Goal: Book appointment/travel/reservation

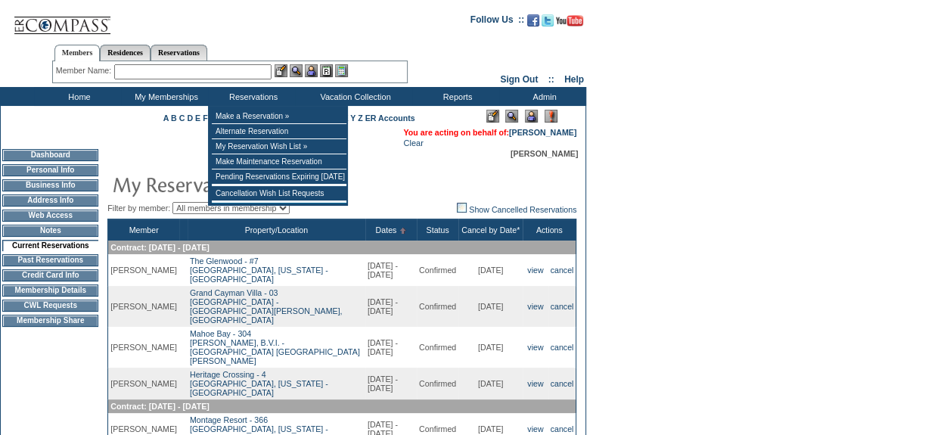
drag, startPoint x: 266, startPoint y: 72, endPoint x: 257, endPoint y: 70, distance: 8.5
click at [266, 72] on input "text" at bounding box center [192, 71] width 157 height 15
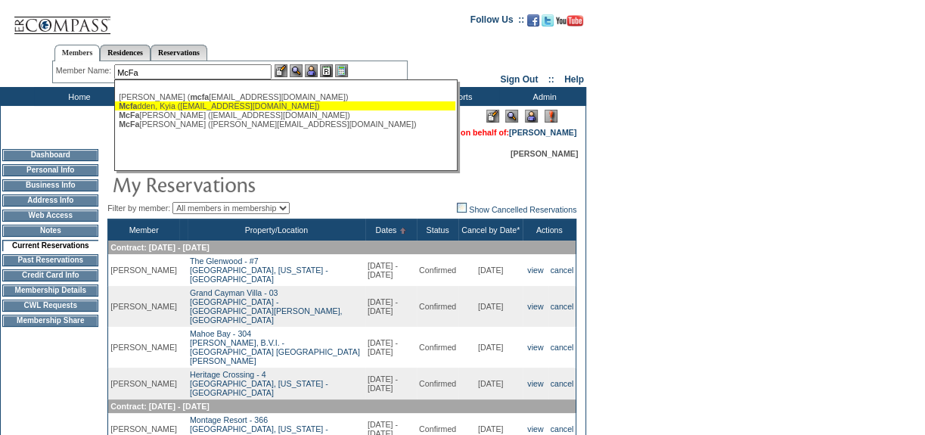
click at [235, 103] on div "Mcfa dden, Kyia (kyiamcfadden@hotmail.com)" at bounding box center [285, 105] width 333 height 9
type input "Mcfadden, Kyia (kyiamcfadden@hotmail.com)"
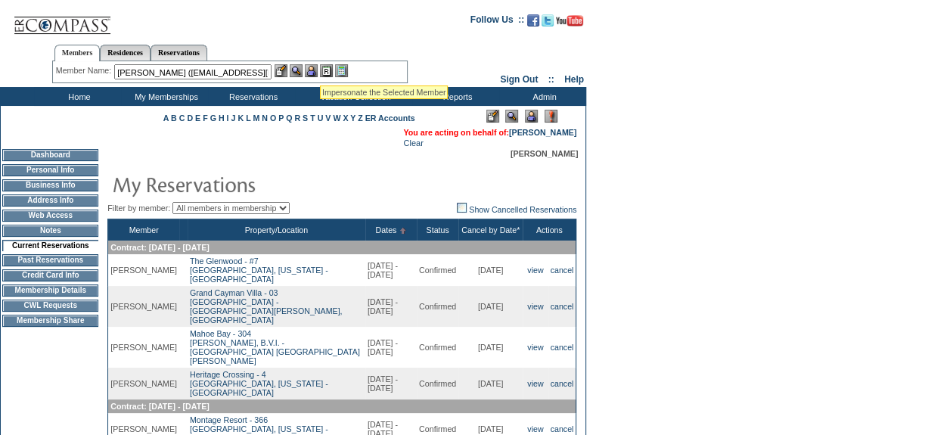
click at [318, 67] on img at bounding box center [311, 70] width 13 height 13
click at [300, 76] on img at bounding box center [296, 70] width 13 height 13
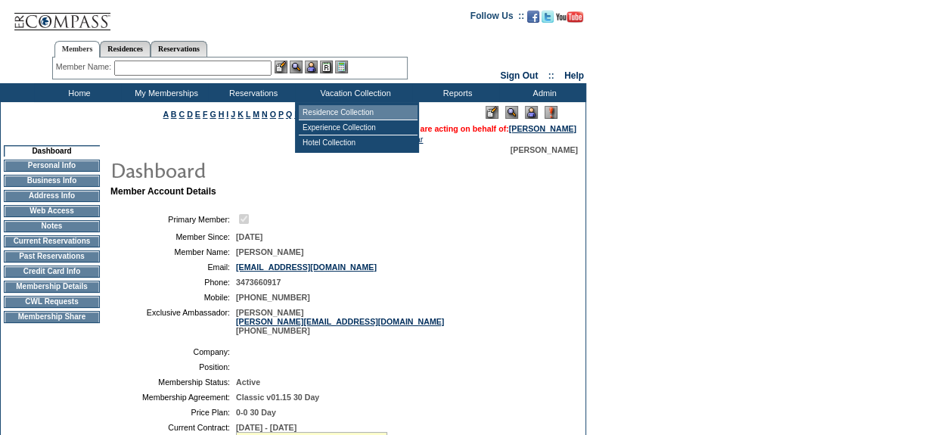
click at [375, 111] on td "Residence Collection" at bounding box center [358, 112] width 119 height 15
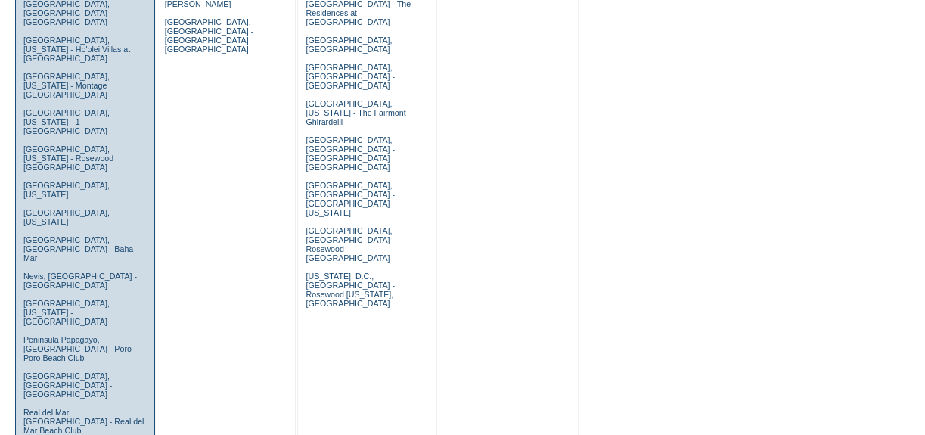
scroll to position [894, 0]
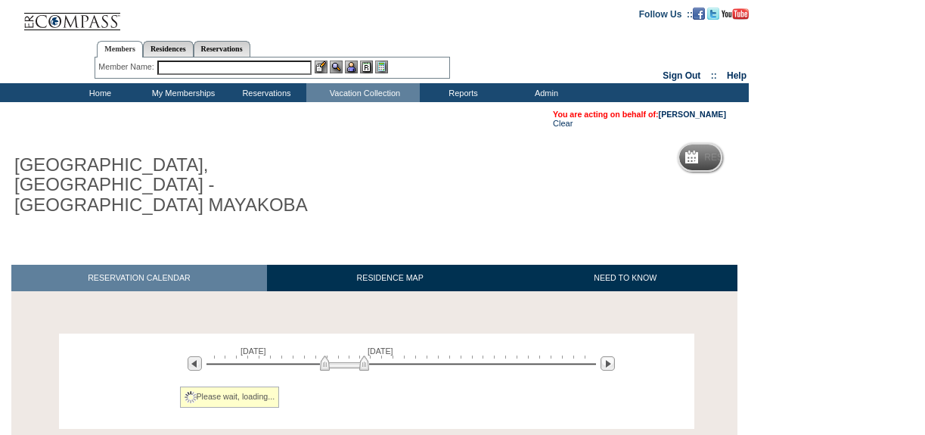
scroll to position [98, 0]
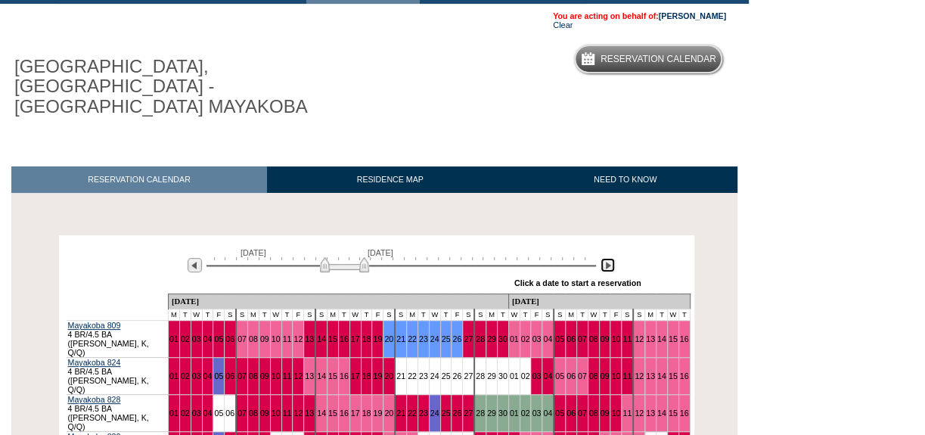
click at [602, 258] on img at bounding box center [608, 265] width 14 height 14
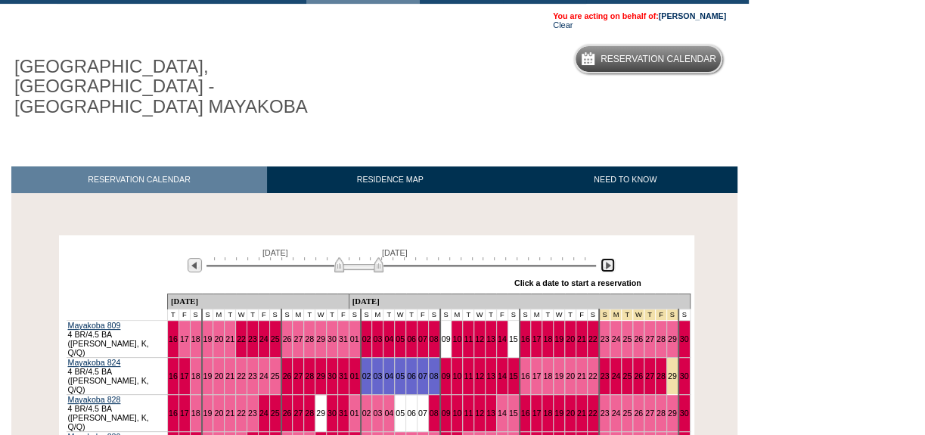
click at [603, 258] on img at bounding box center [608, 265] width 14 height 14
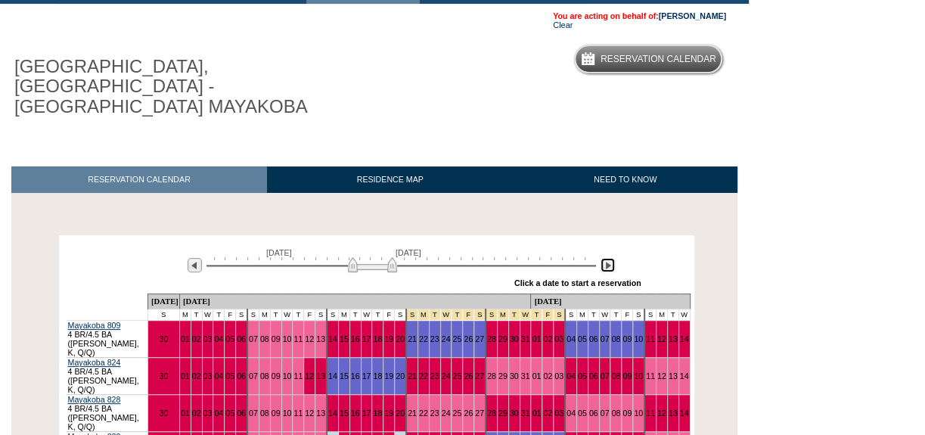
click at [603, 258] on img at bounding box center [608, 265] width 14 height 14
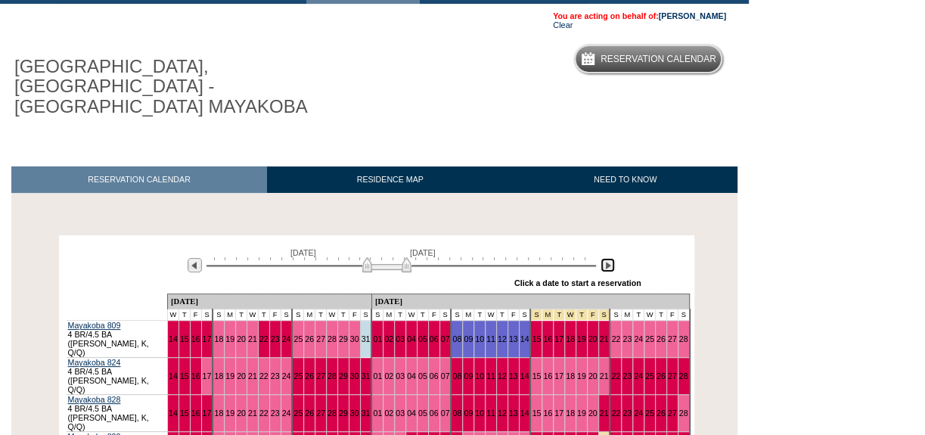
click at [603, 258] on img at bounding box center [608, 265] width 14 height 14
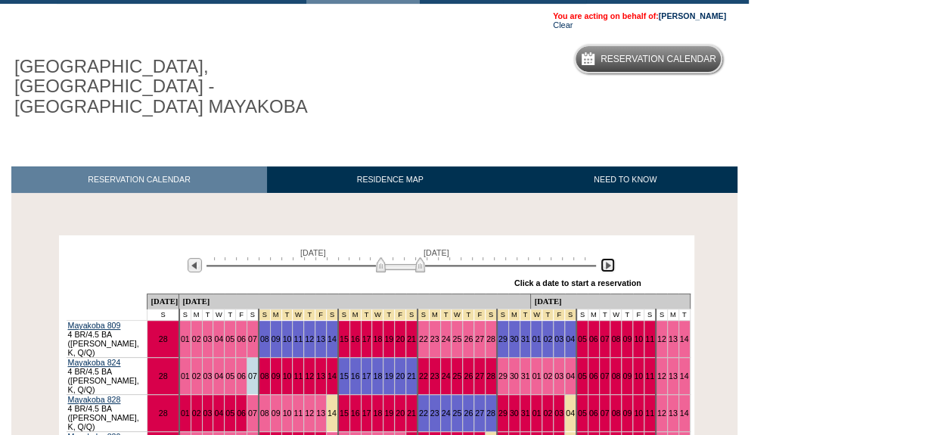
click at [603, 258] on img at bounding box center [608, 265] width 14 height 14
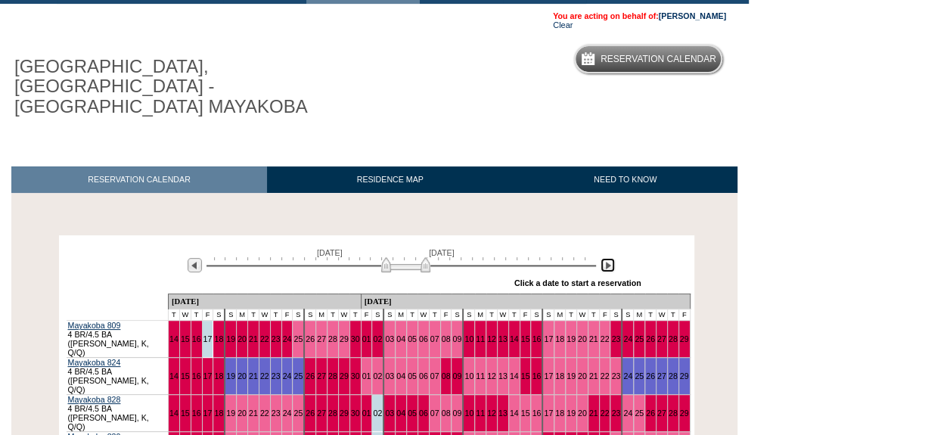
drag, startPoint x: 433, startPoint y: 245, endPoint x: 424, endPoint y: 242, distance: 9.6
click at [424, 257] on img at bounding box center [405, 264] width 49 height 15
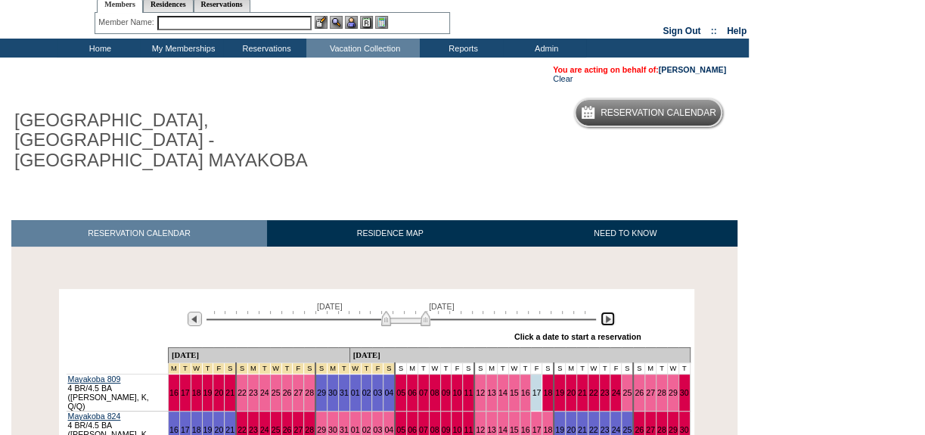
scroll to position [0, 0]
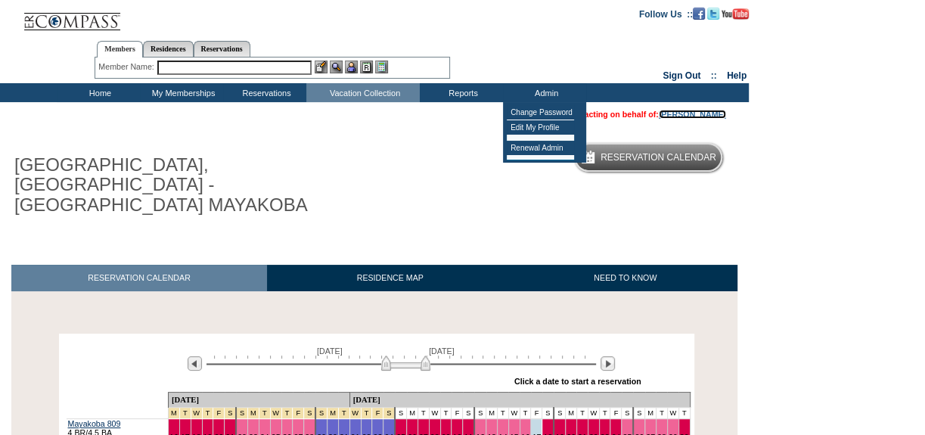
click at [677, 110] on link "[PERSON_NAME]" at bounding box center [692, 114] width 67 height 9
